Goal: Navigation & Orientation: Find specific page/section

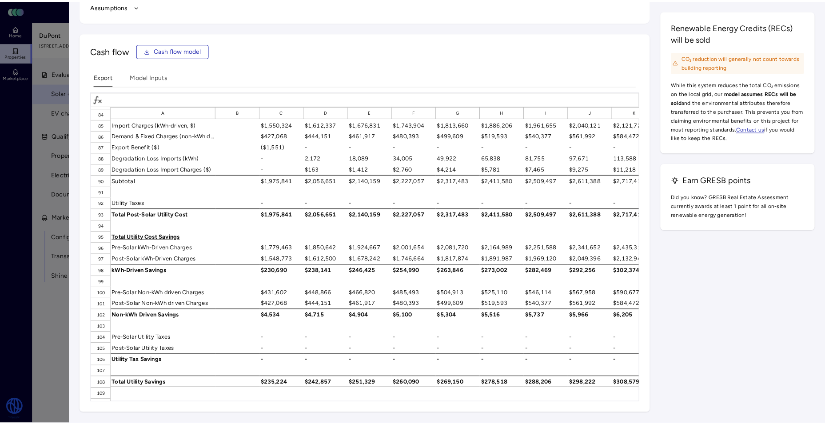
scroll to position [977, 0]
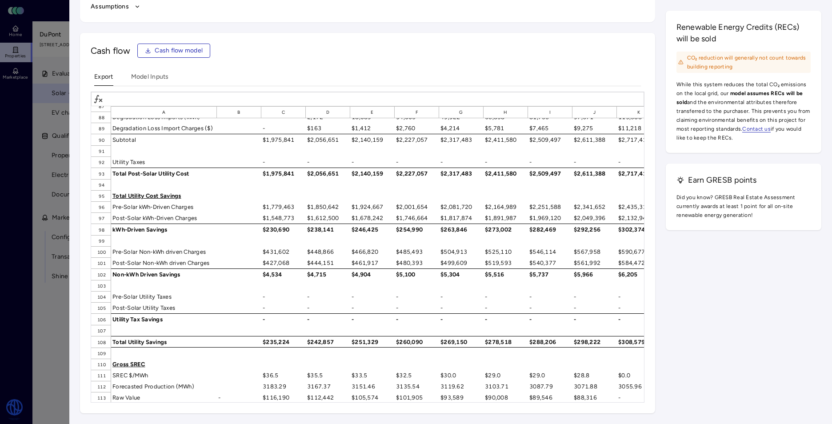
click at [43, 204] on div at bounding box center [416, 212] width 832 height 424
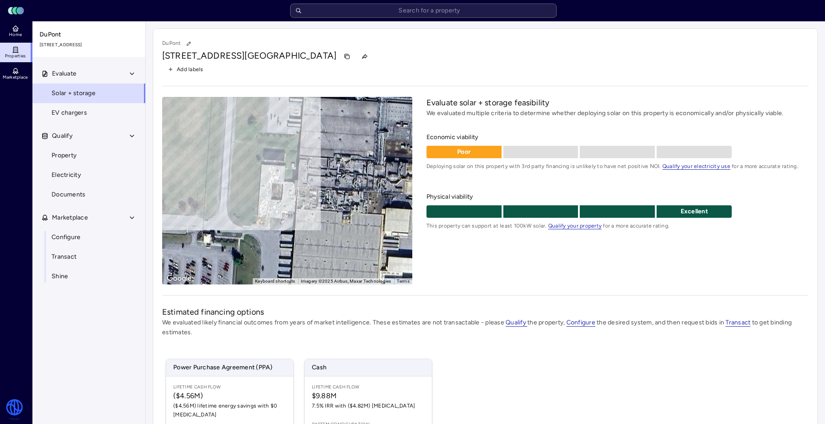
click at [20, 48] on link "Properties" at bounding box center [16, 53] width 32 height 20
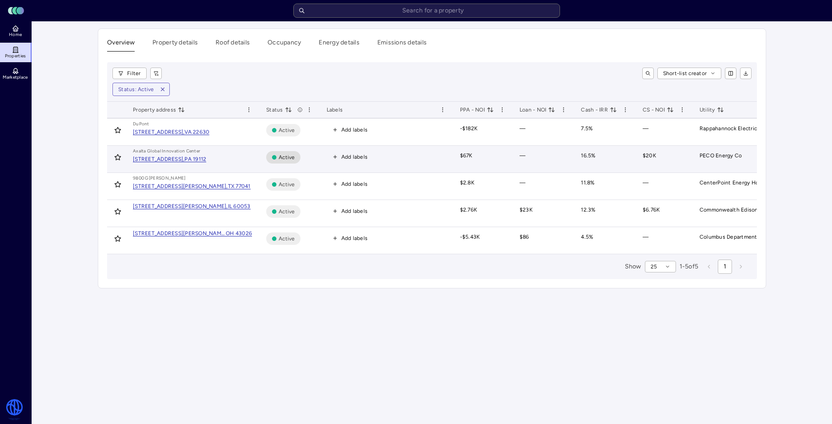
click at [173, 164] on td "Axalta Global Innovatio n Center [STREET_ADDRESS]" at bounding box center [192, 159] width 133 height 27
click at [184, 157] on div "[STREET_ADDRESS]," at bounding box center [159, 158] width 52 height 5
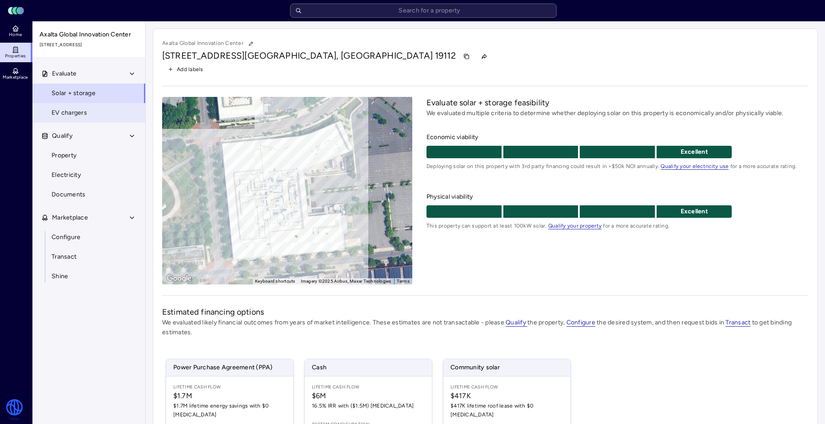
click at [56, 110] on span "EV chargers" at bounding box center [70, 113] width 36 height 10
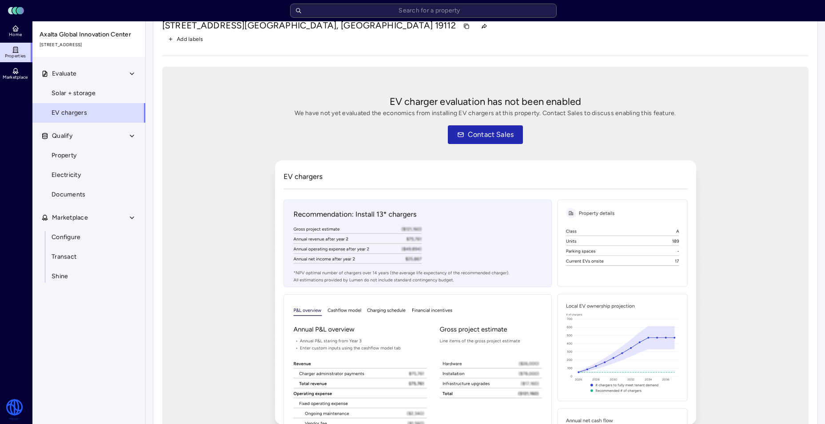
scroll to position [81, 0]
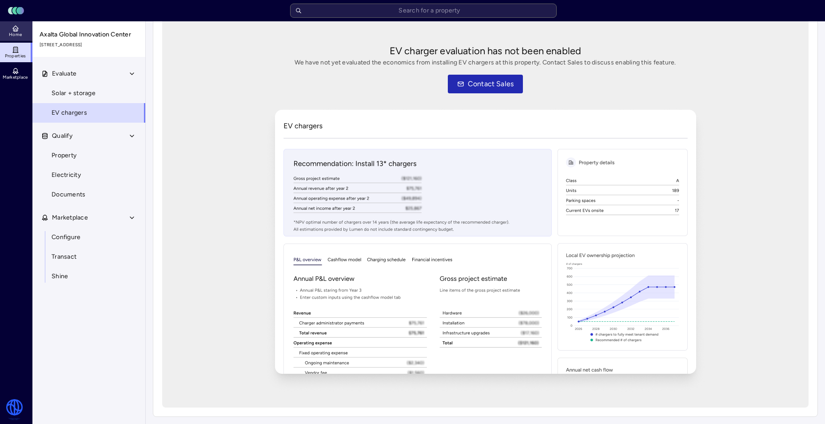
click at [16, 29] on icon at bounding box center [16, 30] width 2 height 2
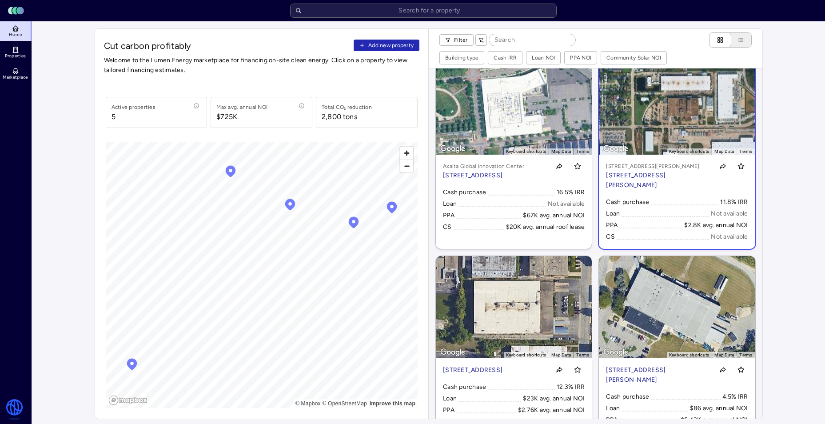
scroll to position [44, 0]
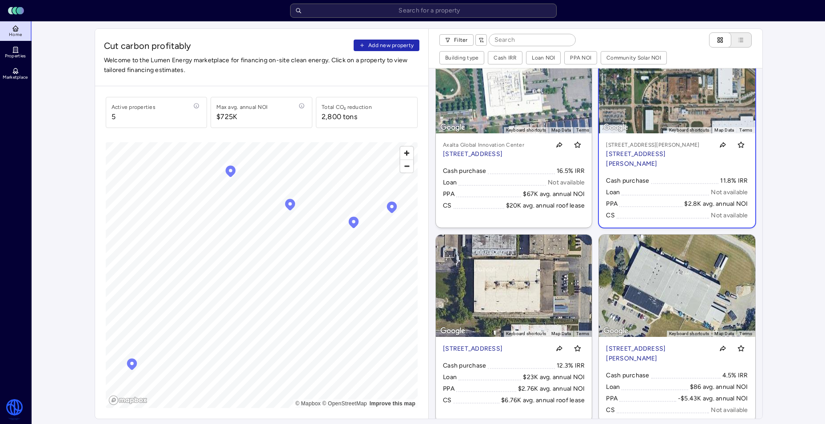
click at [664, 152] on p "[STREET_ADDRESS][PERSON_NAME]" at bounding box center [658, 159] width 104 height 20
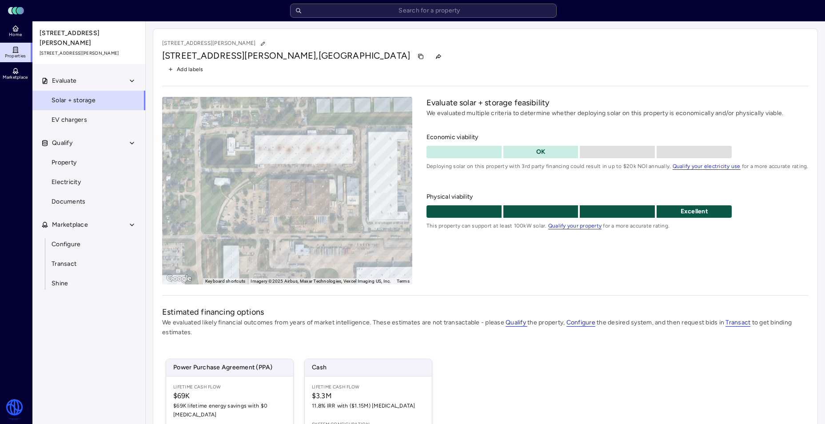
click at [20, 46] on link "Properties" at bounding box center [16, 53] width 32 height 20
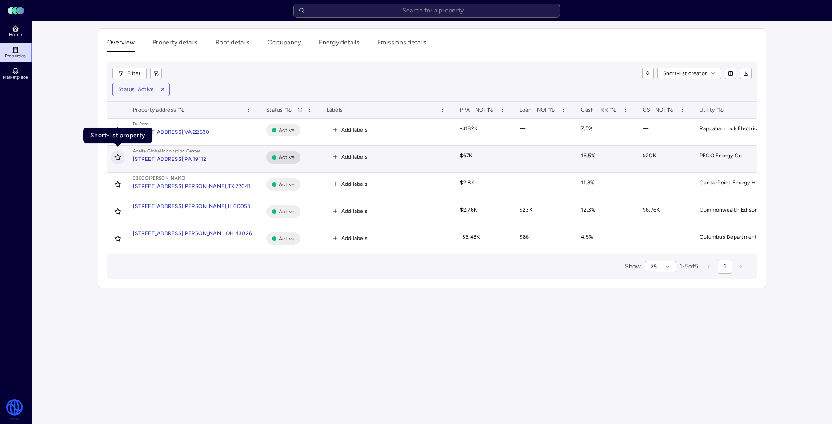
click at [119, 155] on icon "Toggle favorite" at bounding box center [117, 157] width 7 height 7
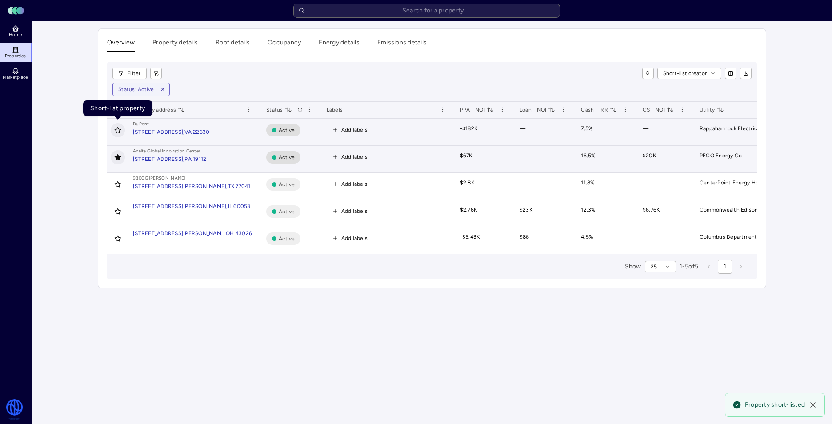
click at [116, 129] on icon "Toggle favorite" at bounding box center [118, 130] width 6 height 6
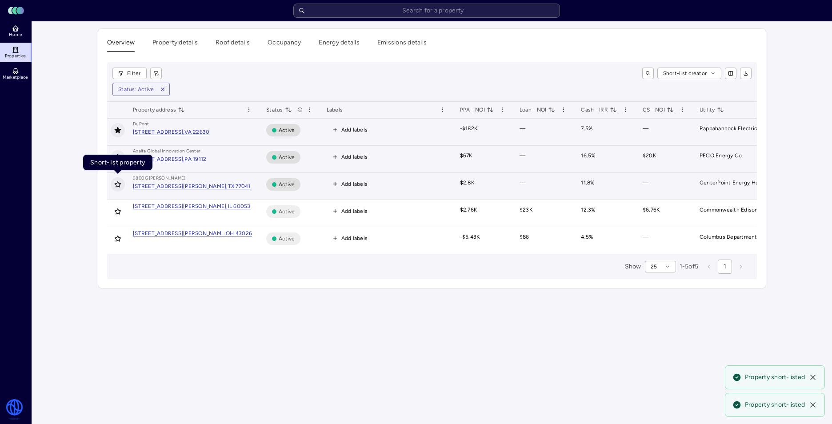
click at [117, 185] on icon "Toggle favorite" at bounding box center [117, 184] width 7 height 7
click at [815, 351] on icon at bounding box center [812, 349] width 9 height 9
click at [814, 351] on main "Overview Property details Roof details Occupancy Energy details Emissions detai…" at bounding box center [432, 222] width 800 height 402
click at [811, 374] on icon at bounding box center [812, 377] width 9 height 9
click at [815, 406] on icon at bounding box center [812, 404] width 4 height 4
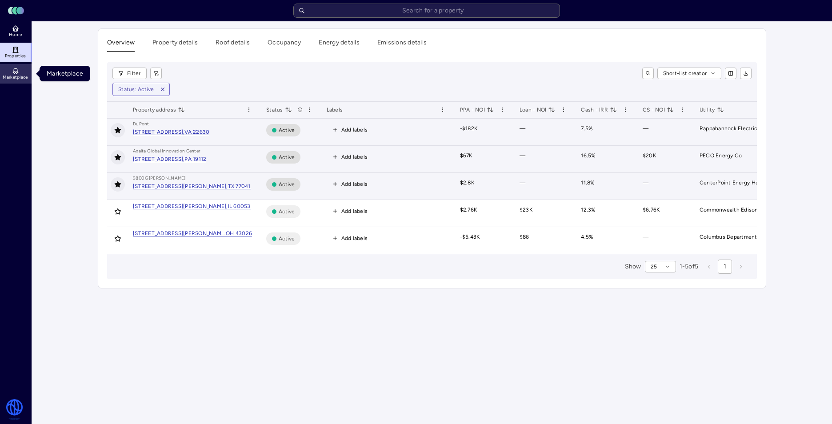
click at [17, 76] on span "Marketplace" at bounding box center [15, 77] width 25 height 5
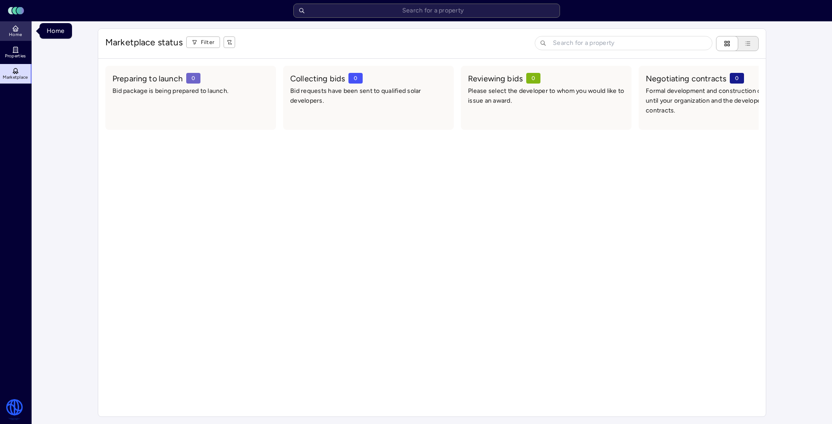
click at [8, 28] on link "Home" at bounding box center [16, 31] width 32 height 20
